Goal: Task Accomplishment & Management: Use online tool/utility

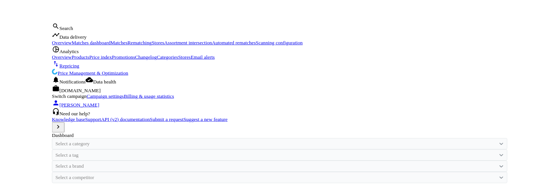
scroll to position [187, 388]
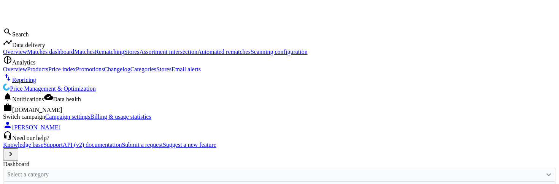
click at [12, 45] on icon "timeline" at bounding box center [7, 42] width 9 height 9
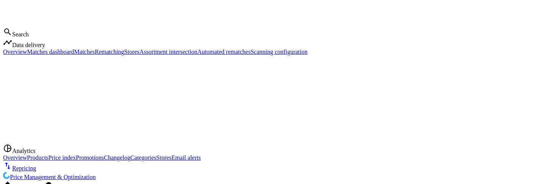
scroll to position [4, 4]
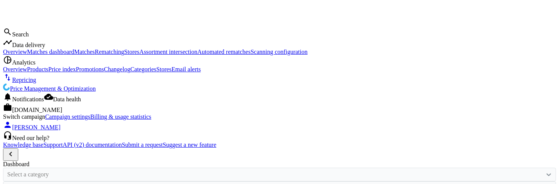
click at [30, 55] on span "Matches dashboard" at bounding box center [50, 52] width 47 height 6
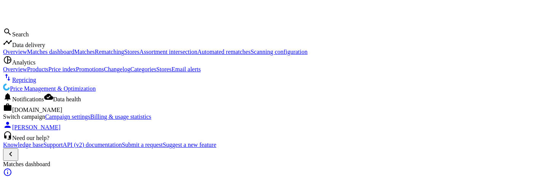
click at [74, 55] on link "Matches" at bounding box center [84, 52] width 21 height 6
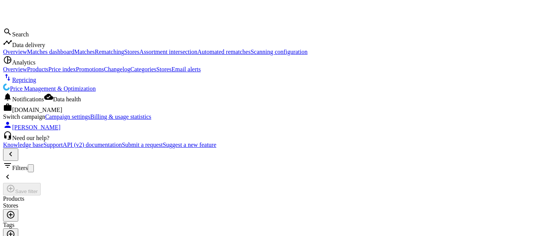
scroll to position [172, 327]
click at [12, 173] on icon "chevron_left" at bounding box center [7, 177] width 9 height 9
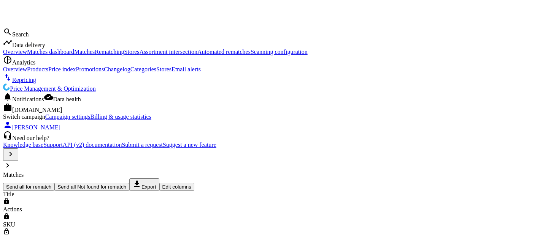
scroll to position [172, 528]
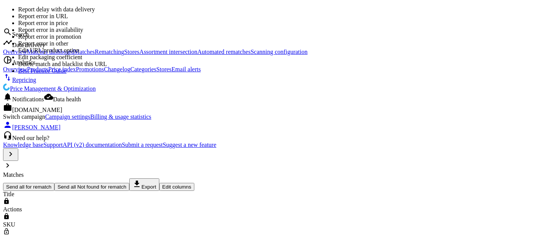
click at [160, 172] on nav "Matches Send all for rematch Send all Not found for rematch get_app Export Edit…" at bounding box center [279, 181] width 553 height 19
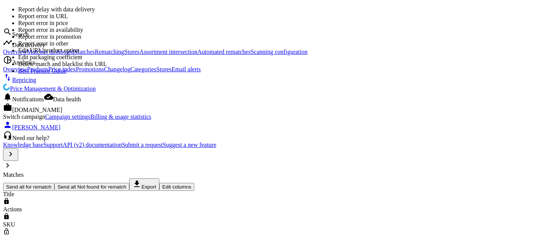
click at [142, 172] on nav "Matches Send all for rematch Send all Not found for rematch get_app Export Edit…" at bounding box center [279, 181] width 553 height 19
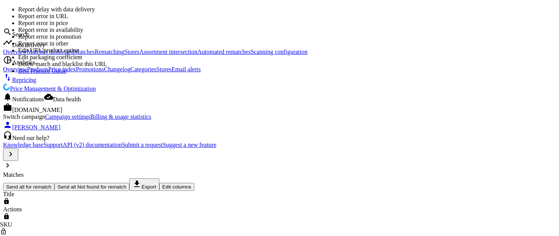
scroll to position [0, 3]
click at [124, 172] on nav "Matches Send all for rematch Send all Not found for rematch get_app Export Edit…" at bounding box center [279, 181] width 553 height 19
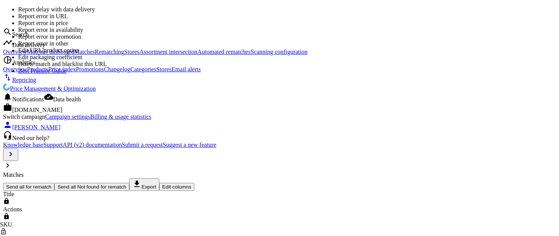
click at [155, 172] on nav "Matches Send all for rematch Send all Not found for rematch get_app Export Edit…" at bounding box center [279, 181] width 553 height 19
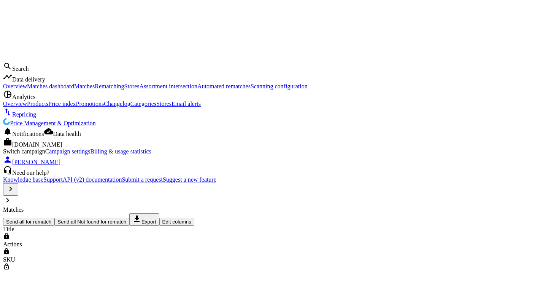
scroll to position [240, 528]
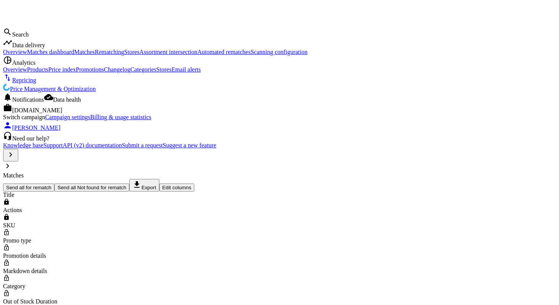
click at [9, 47] on icon "timeline" at bounding box center [7, 42] width 9 height 9
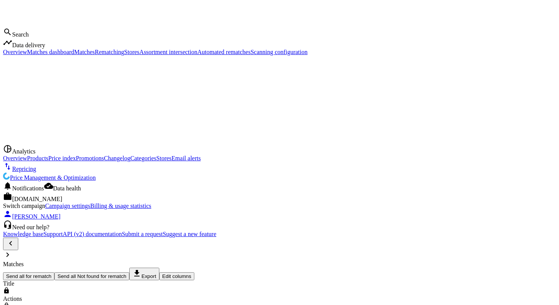
scroll to position [6, 6]
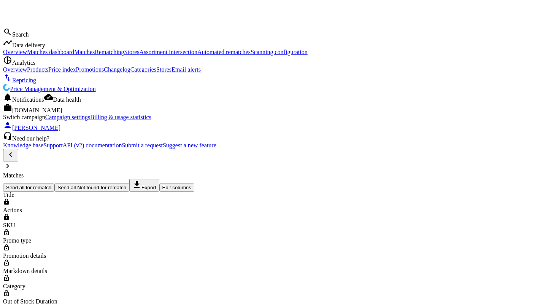
click at [43, 55] on span "Matches dashboard" at bounding box center [50, 52] width 47 height 6
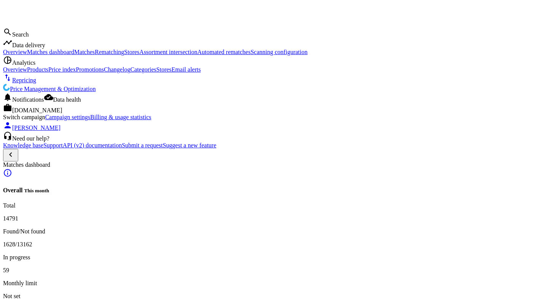
click at [74, 55] on span "Matches" at bounding box center [84, 52] width 21 height 6
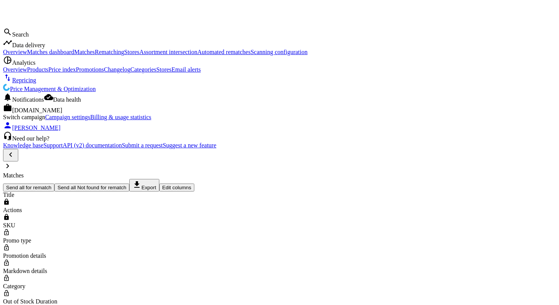
scroll to position [240, 427]
click at [27, 55] on span "Matches dashboard" at bounding box center [50, 52] width 47 height 6
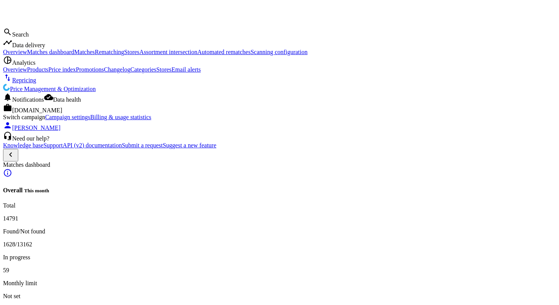
click at [27, 55] on span "Overview" at bounding box center [15, 52] width 24 height 6
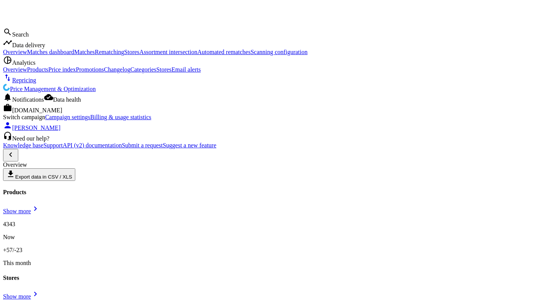
scroll to position [4, 4]
click at [140, 55] on span "Assortment intersection" at bounding box center [169, 52] width 58 height 6
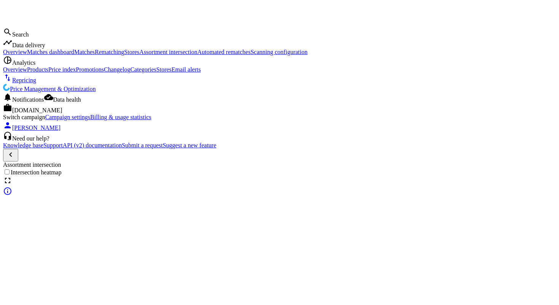
scroll to position [294, 447]
click at [95, 55] on span "Rematching" at bounding box center [109, 52] width 29 height 6
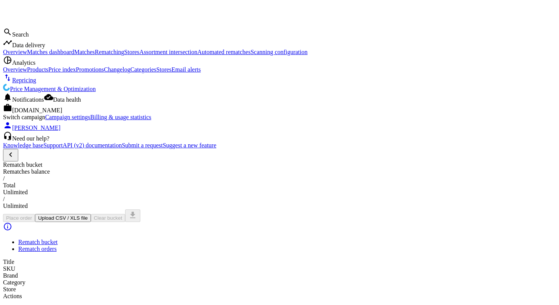
scroll to position [241, 430]
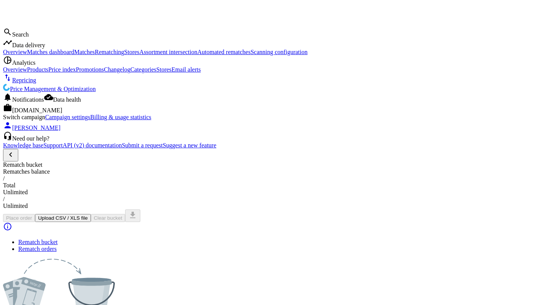
click at [35, 66] on span "Analytics" at bounding box center [23, 62] width 23 height 6
click at [27, 73] on span "Products" at bounding box center [37, 69] width 21 height 6
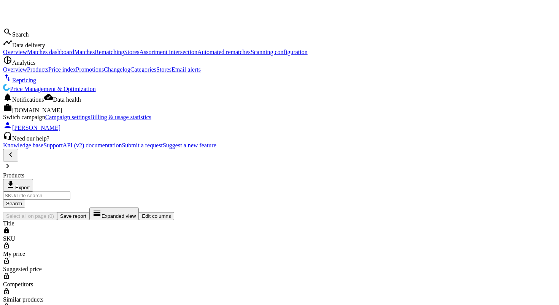
scroll to position [217, 427]
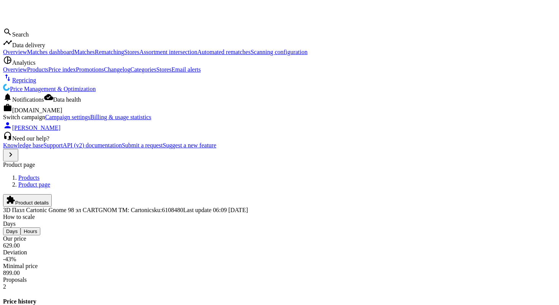
scroll to position [126, 0]
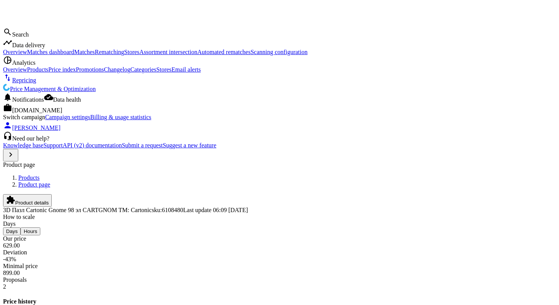
scroll to position [0, 0]
click at [40, 174] on link "Products" at bounding box center [28, 177] width 21 height 6
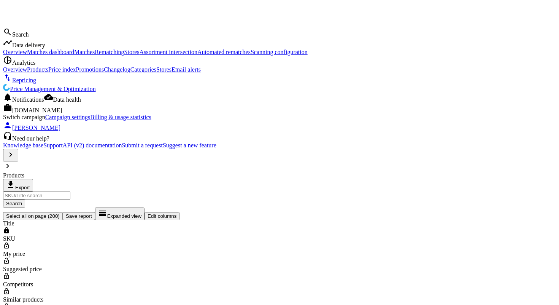
scroll to position [217, 528]
click at [92, 213] on span "Save report" at bounding box center [79, 216] width 26 height 6
click at [10, 159] on icon "chevron_right" at bounding box center [10, 154] width 9 height 9
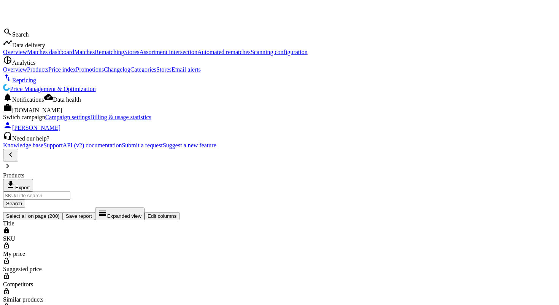
click at [27, 66] on span "Analytics" at bounding box center [23, 62] width 23 height 6
click at [35, 48] on span "Data delivery" at bounding box center [28, 45] width 33 height 6
click at [74, 55] on span "Matches" at bounding box center [84, 52] width 21 height 6
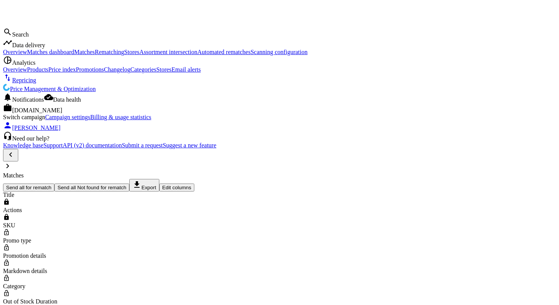
scroll to position [240, 427]
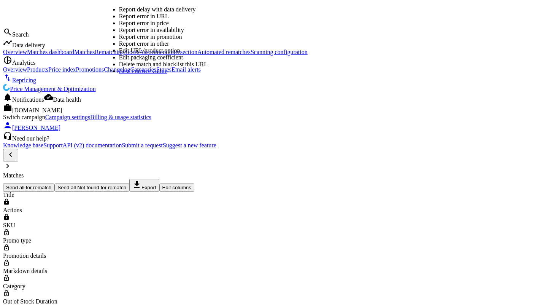
click at [149, 60] on link "Edit packaging coefficient" at bounding box center [151, 57] width 64 height 6
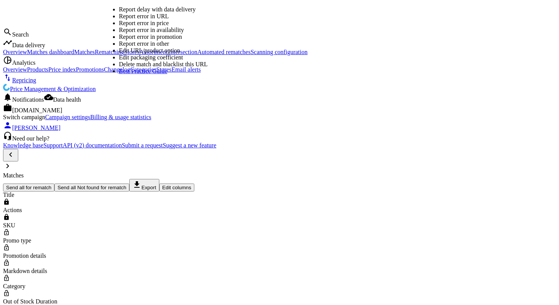
click at [139, 18] on link "Report error in URL" at bounding box center [144, 16] width 50 height 6
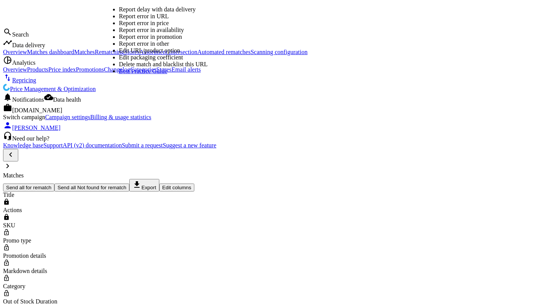
click at [159, 54] on link "Edit URL/product option" at bounding box center [149, 50] width 61 height 6
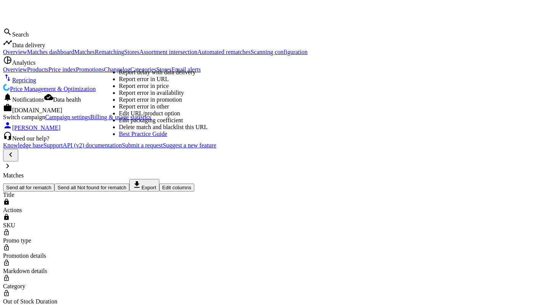
click at [159, 116] on link "Edit URL/product option" at bounding box center [149, 113] width 61 height 6
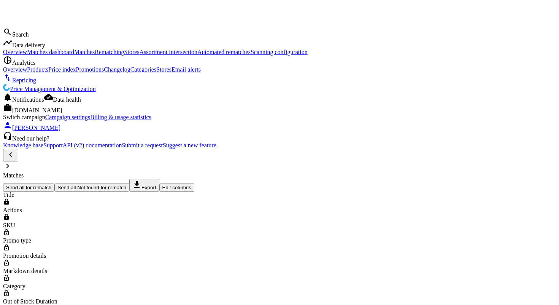
click at [23, 55] on span "Overview" at bounding box center [15, 52] width 24 height 6
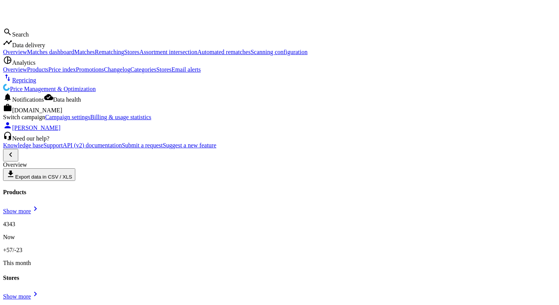
scroll to position [4, 4]
click at [27, 55] on span "Matches dashboard" at bounding box center [50, 52] width 47 height 6
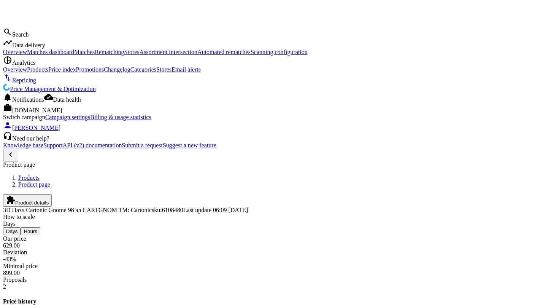
scroll to position [164, 111]
click at [30, 62] on span "Analytics" at bounding box center [23, 62] width 23 height 6
click at [23, 73] on span "Overview" at bounding box center [15, 69] width 24 height 6
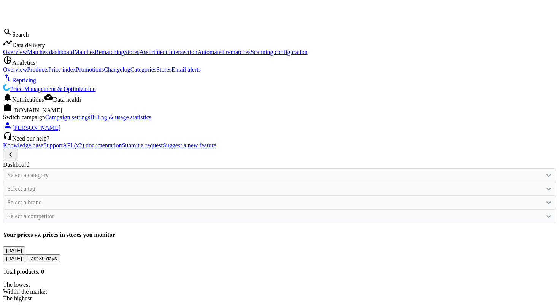
scroll to position [155, 287]
click at [33, 48] on span "Data delivery" at bounding box center [28, 45] width 33 height 6
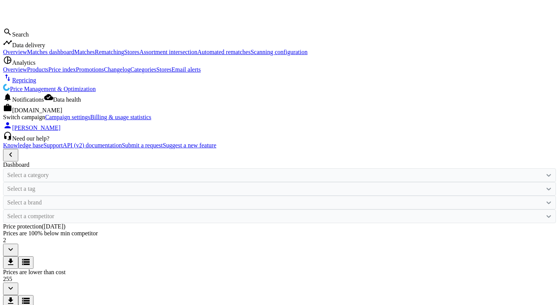
click at [74, 55] on span "Matches" at bounding box center [84, 52] width 21 height 6
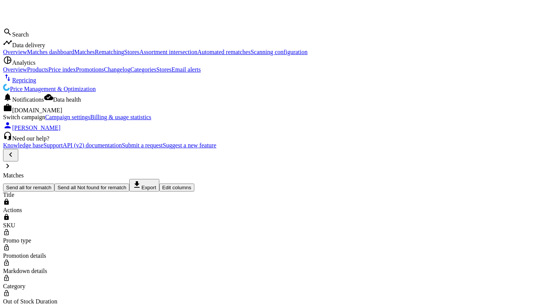
scroll to position [240, 427]
click at [12, 161] on icon "chevron_right" at bounding box center [7, 165] width 9 height 9
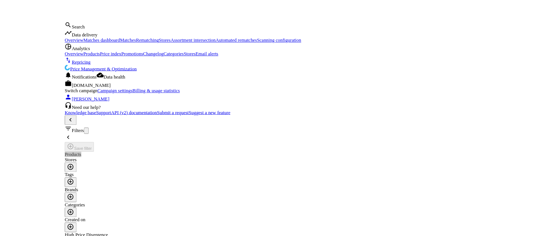
scroll to position [172, 327]
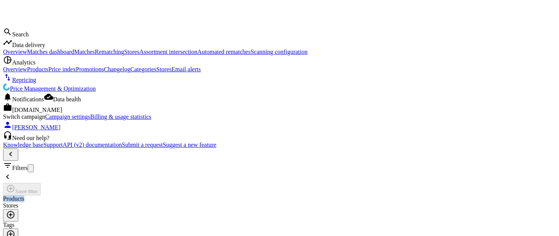
click at [15, 211] on icon "add_circle_outline" at bounding box center [10, 215] width 9 height 9
click at [12, 173] on icon "chevron_left" at bounding box center [7, 177] width 9 height 9
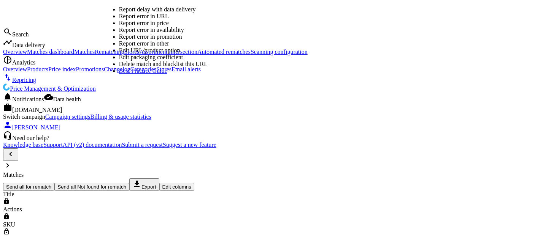
click at [242, 172] on nav "Matches Send all for rematch Send all Not found for rematch get_app Export Edit…" at bounding box center [279, 181] width 553 height 19
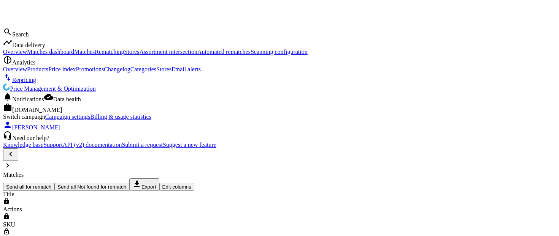
scroll to position [172, 427]
click at [34, 65] on span "Analytics" at bounding box center [23, 62] width 23 height 6
click at [27, 73] on span "Products" at bounding box center [37, 69] width 21 height 6
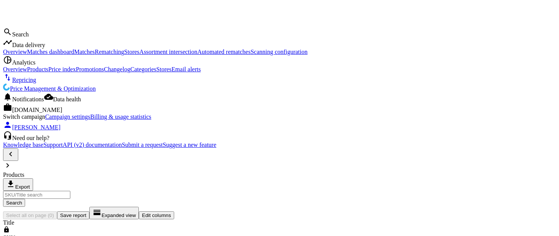
scroll to position [149, 427]
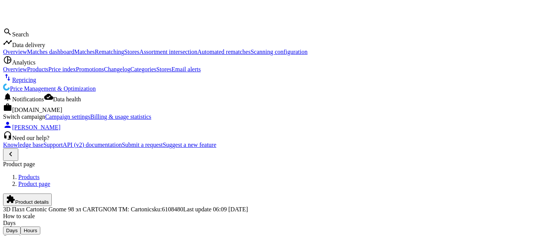
scroll to position [164, 111]
click at [21, 73] on span "Overview" at bounding box center [15, 69] width 24 height 6
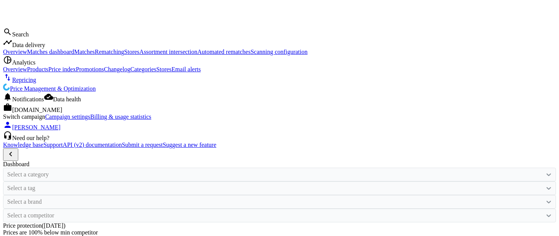
scroll to position [153, 0]
click at [39, 48] on span "Data delivery" at bounding box center [28, 45] width 33 height 6
click at [28, 55] on span "Matches dashboard" at bounding box center [50, 52] width 47 height 6
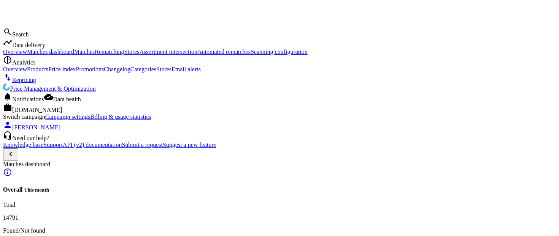
scroll to position [11, 0]
click at [74, 55] on span "Matches" at bounding box center [84, 52] width 21 height 6
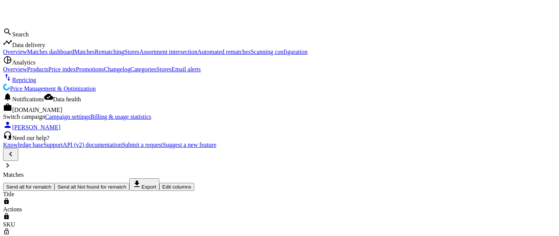
scroll to position [172, 427]
click at [95, 55] on span "Rematching" at bounding box center [109, 52] width 29 height 6
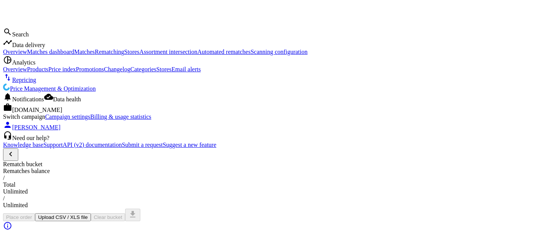
scroll to position [173, 430]
click at [124, 55] on span "Stores" at bounding box center [131, 52] width 15 height 6
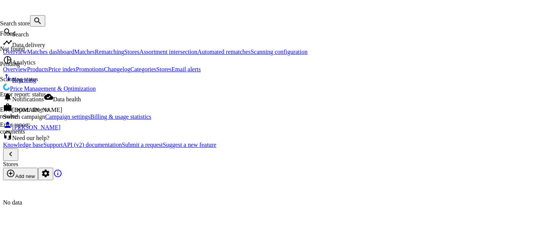
scroll to position [225, 447]
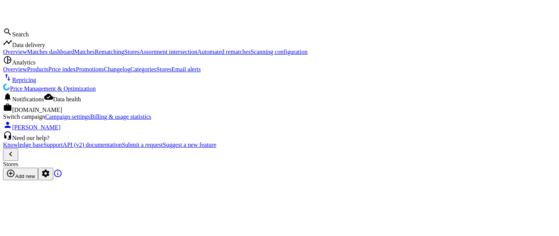
click at [140, 55] on span "Assortment intersection" at bounding box center [169, 52] width 58 height 6
click at [30, 48] on span "Data delivery" at bounding box center [28, 45] width 33 height 6
click at [37, 55] on span "Matches dashboard" at bounding box center [50, 52] width 47 height 6
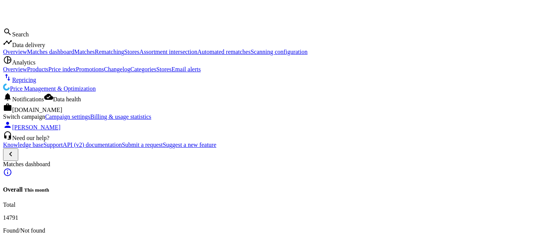
click at [74, 55] on link "Matches" at bounding box center [84, 52] width 21 height 6
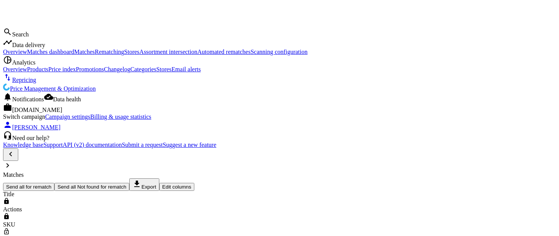
scroll to position [172, 427]
click at [95, 55] on link "Rematching" at bounding box center [109, 52] width 29 height 6
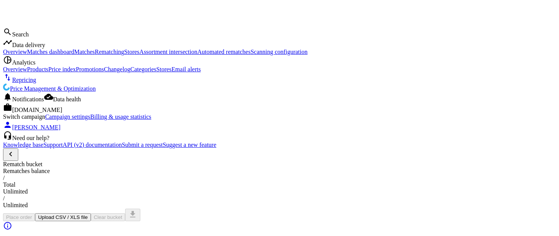
scroll to position [173, 430]
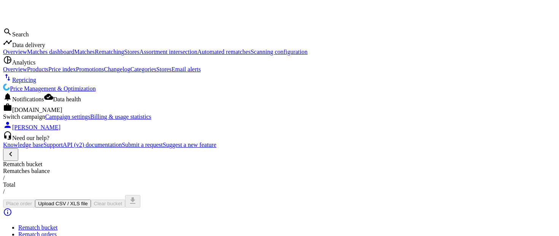
scroll to position [173, 430]
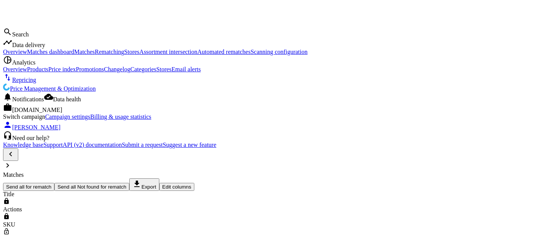
scroll to position [172, 427]
click at [40, 47] on span "Data delivery" at bounding box center [28, 45] width 33 height 6
click at [47, 55] on span "Matches dashboard" at bounding box center [50, 52] width 47 height 6
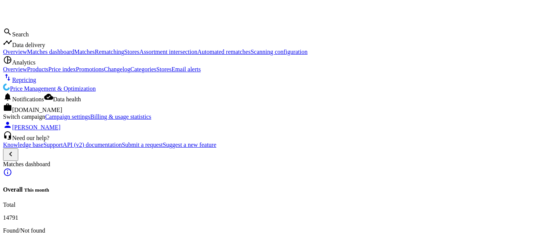
click at [74, 55] on span "Matches" at bounding box center [84, 52] width 21 height 6
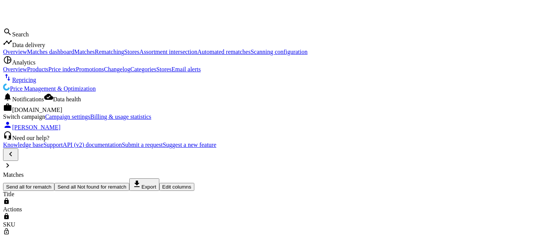
scroll to position [0, 1]
click at [95, 55] on span "Rematching" at bounding box center [109, 52] width 29 height 6
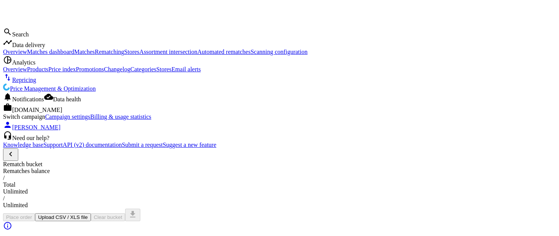
scroll to position [173, 430]
click at [124, 55] on span "Stores" at bounding box center [131, 52] width 15 height 6
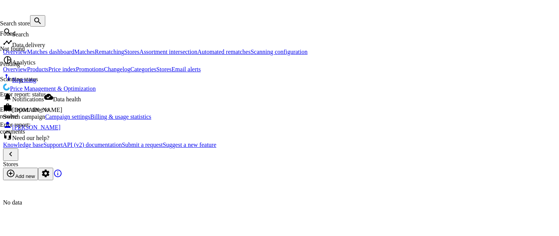
scroll to position [225, 447]
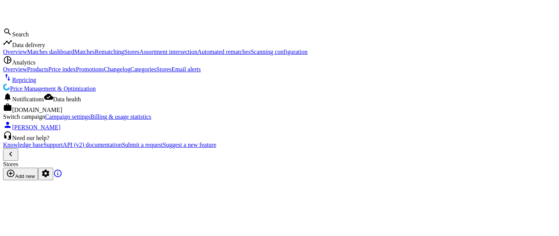
click at [140, 55] on span "Assortment intersection" at bounding box center [169, 52] width 58 height 6
click at [74, 55] on span "Matches" at bounding box center [84, 52] width 21 height 6
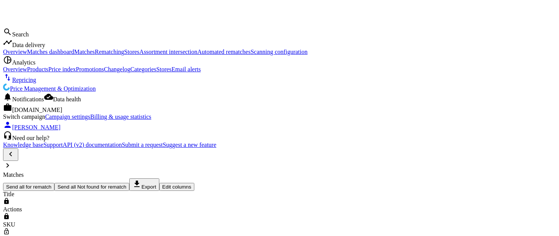
scroll to position [172, 427]
click at [95, 55] on span "Rematching" at bounding box center [109, 52] width 29 height 6
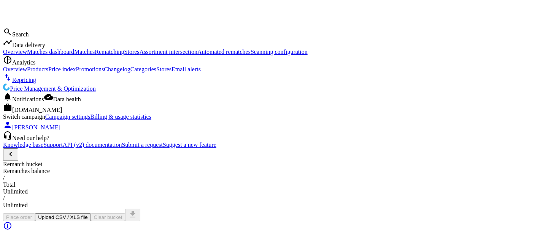
scroll to position [173, 430]
click at [124, 55] on span "Stores" at bounding box center [131, 52] width 15 height 6
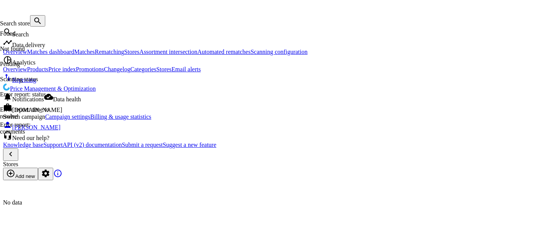
scroll to position [225, 447]
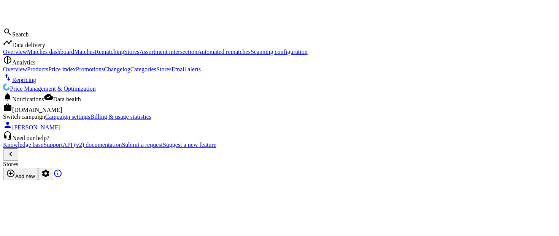
click at [140, 55] on span "Assortment intersection" at bounding box center [169, 52] width 58 height 6
click at [197, 55] on span "Automated rematches" at bounding box center [223, 52] width 53 height 6
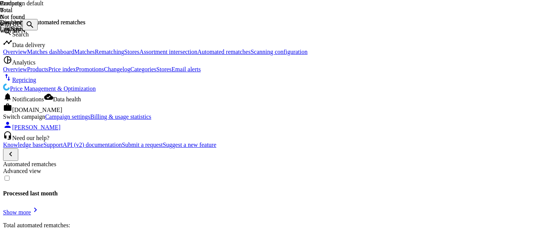
scroll to position [182, 426]
click at [251, 55] on link "Scanning configuration" at bounding box center [279, 52] width 57 height 6
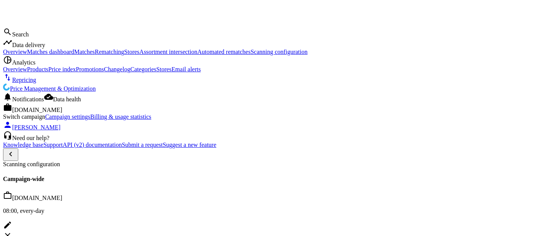
click at [20, 55] on span "Overview" at bounding box center [15, 52] width 24 height 6
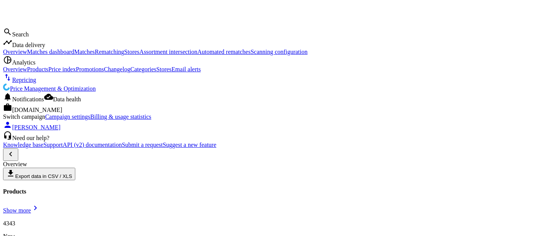
scroll to position [164, 411]
click at [28, 66] on span "Analytics" at bounding box center [23, 62] width 23 height 6
click at [27, 73] on span "Products" at bounding box center [37, 69] width 21 height 6
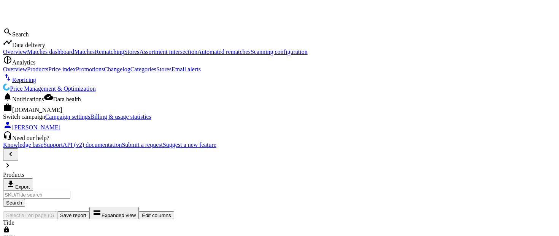
scroll to position [149, 427]
